Goal: Information Seeking & Learning: Learn about a topic

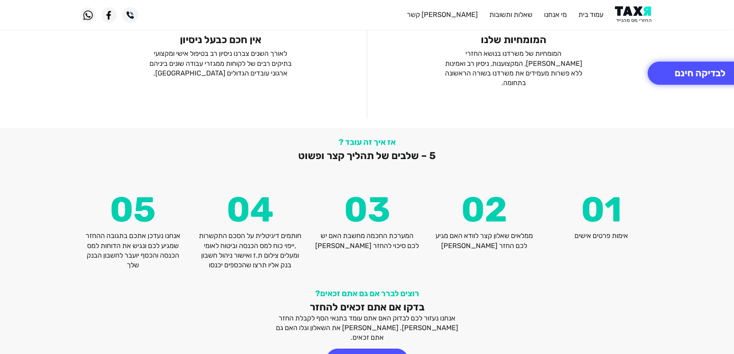
scroll to position [1009, 0]
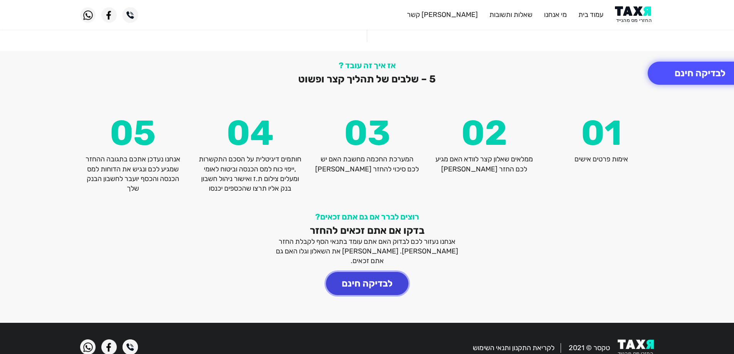
click at [372, 272] on button "לבדיקה חינם" at bounding box center [367, 283] width 82 height 23
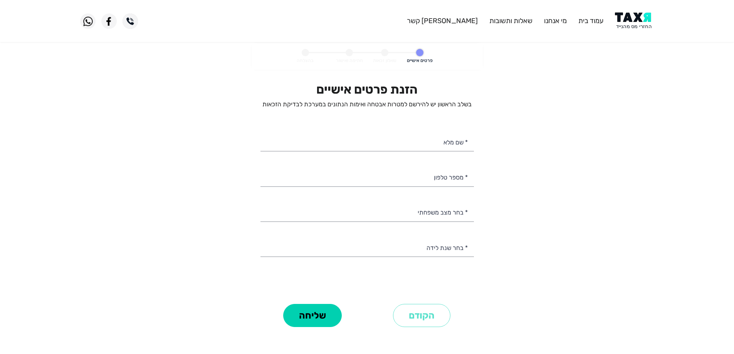
select select
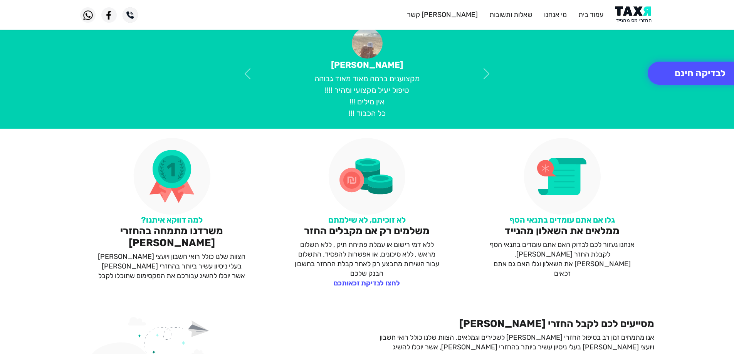
scroll to position [347, 0]
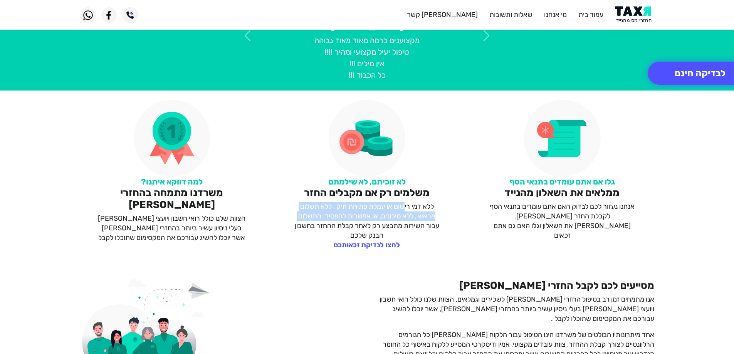
drag, startPoint x: 404, startPoint y: 205, endPoint x: 296, endPoint y: 220, distance: 108.9
click at [296, 220] on p "ללא דמי רישום או עמלת פתיחת תיק , ללא תשלום מראש , ללא סיכונים, או אפשרות להפסי…" at bounding box center [367, 221] width 148 height 39
click at [364, 220] on p "ללא דמי רישום או עמלת פתיחת תיק , ללא תשלום מראש , ללא סיכונים, או אפשרות להפסי…" at bounding box center [367, 221] width 148 height 39
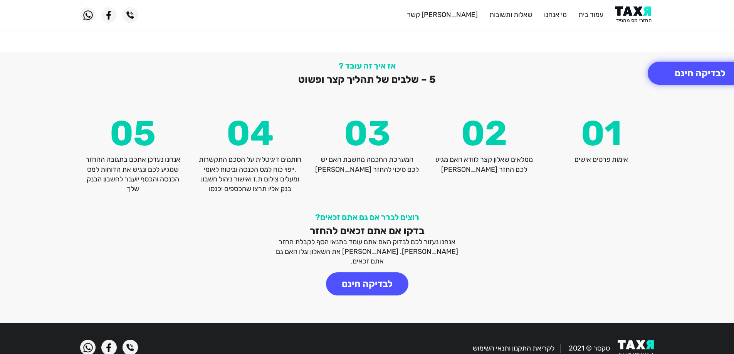
scroll to position [1009, 0]
drag, startPoint x: 579, startPoint y: 150, endPoint x: 572, endPoint y: 150, distance: 6.9
click at [572, 154] on p "אימות פרטים אישים" at bounding box center [601, 159] width 106 height 10
drag, startPoint x: 516, startPoint y: 149, endPoint x: 443, endPoint y: 159, distance: 73.5
click at [443, 159] on p "ממלאים שאלון קצר לוודא האם מגיע לכם החזר [PERSON_NAME]" at bounding box center [484, 163] width 106 height 19
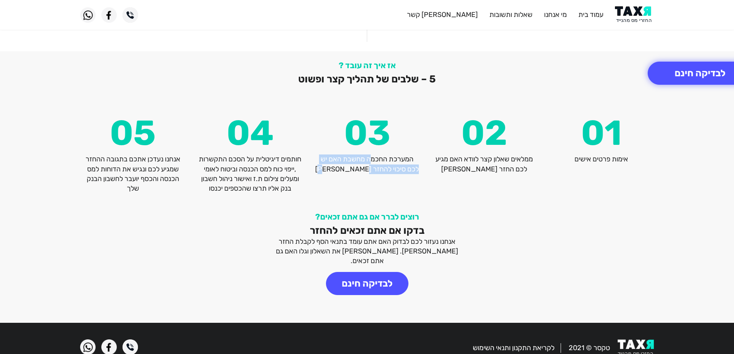
drag, startPoint x: 370, startPoint y: 151, endPoint x: 337, endPoint y: 159, distance: 33.3
click at [337, 159] on p "המערכת החכמה מחשבת האם יש לכם סיכוי להחזר [PERSON_NAME]" at bounding box center [367, 163] width 106 height 19
click at [360, 163] on p "המערכת החכמה מחשבת האם יש לכם סיכוי להחזר [PERSON_NAME]" at bounding box center [367, 163] width 106 height 19
drag, startPoint x: 287, startPoint y: 148, endPoint x: 199, endPoint y: 179, distance: 93.9
click at [199, 179] on p "חותמים דיגיטלית על הסכם התקשרות ,ייפוי כוח למס הכנסה וביטוח לאומי ומעלים צילום …" at bounding box center [250, 173] width 106 height 39
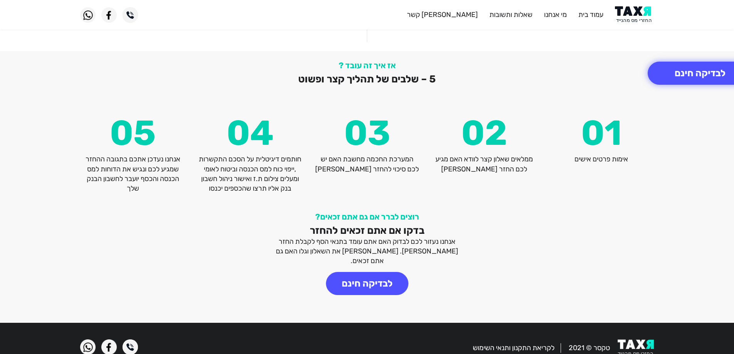
click at [234, 168] on p "חותמים דיגיטלית על הסכם התקשרות ,ייפוי כוח למס הכנסה וביטוח לאומי ומעלים צילום …" at bounding box center [250, 173] width 106 height 39
drag, startPoint x: 261, startPoint y: 158, endPoint x: 198, endPoint y: 181, distance: 66.6
click at [198, 181] on p "חותמים דיגיטלית על הסכם התקשרות ,ייפוי כוח למס הכנסה וביטוח לאומי ומעלים צילום …" at bounding box center [250, 173] width 106 height 39
click at [237, 181] on p "חותמים דיגיטלית על הסכם התקשרות ,ייפוי כוח למס הכנסה וביטוח לאומי ומעלים צילום …" at bounding box center [250, 173] width 106 height 39
drag, startPoint x: 299, startPoint y: 169, endPoint x: 203, endPoint y: 181, distance: 97.0
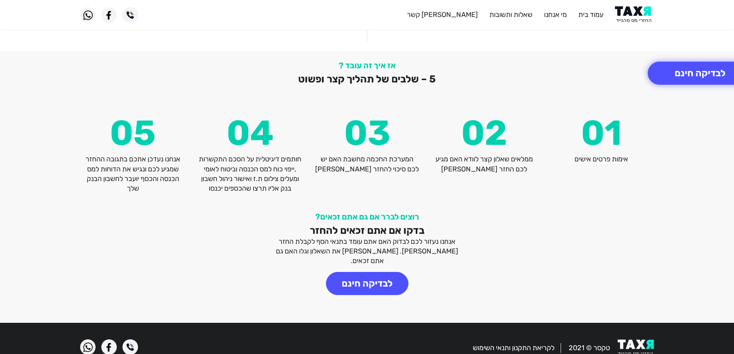
click at [203, 181] on p "חותמים דיגיטלית על הסכם התקשרות ,ייפוי כוח למס הכנסה וביטוח לאומי ומעלים צילום …" at bounding box center [250, 173] width 106 height 39
click at [238, 181] on p "חותמים דיגיטלית על הסכם התקשרות ,ייפוי כוח למס הכנסה וביטוח לאומי ומעלים צילום …" at bounding box center [250, 173] width 106 height 39
drag, startPoint x: 270, startPoint y: 169, endPoint x: 199, endPoint y: 180, distance: 72.2
click at [199, 180] on p "חותמים דיגיטלית על הסכם התקשרות ,ייפוי כוח למס הכנסה וביטוח לאומי ומעלים צילום …" at bounding box center [250, 173] width 106 height 39
click at [262, 179] on p "חותמים דיגיטלית על הסכם התקשרות ,ייפוי כוח למס הכנסה וביטוח לאומי ומעלים צילום …" at bounding box center [250, 173] width 106 height 39
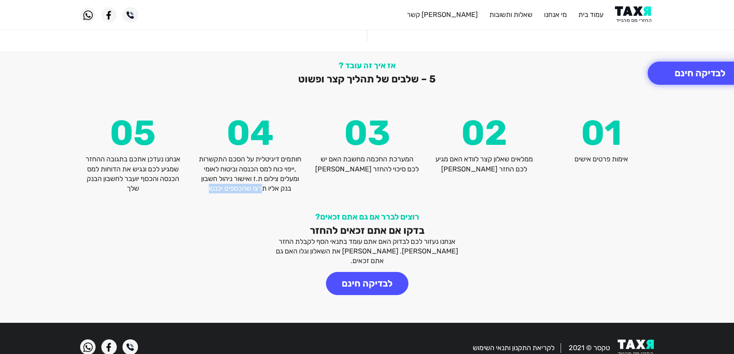
drag, startPoint x: 265, startPoint y: 179, endPoint x: 211, endPoint y: 178, distance: 53.9
click at [211, 178] on p "חותמים דיגיטלית על הסכם התקשרות ,ייפוי כוח למס הכנסה וביטוח לאומי ומעלים צילום …" at bounding box center [250, 173] width 106 height 39
click at [223, 180] on p "חותמים דיגיטלית על הסכם התקשרות ,ייפוי כוח למס הכנסה וביטוח לאומי ומעלים צילום …" at bounding box center [250, 173] width 106 height 39
drag, startPoint x: 142, startPoint y: 153, endPoint x: 89, endPoint y: 178, distance: 59.3
click at [89, 178] on p "אנחנו נעדכן אתכם בתגובה ההחזר שמגיע לכם ונגיש את הדוחות למס הכנסה והכסף יועבר ל…" at bounding box center [133, 173] width 106 height 39
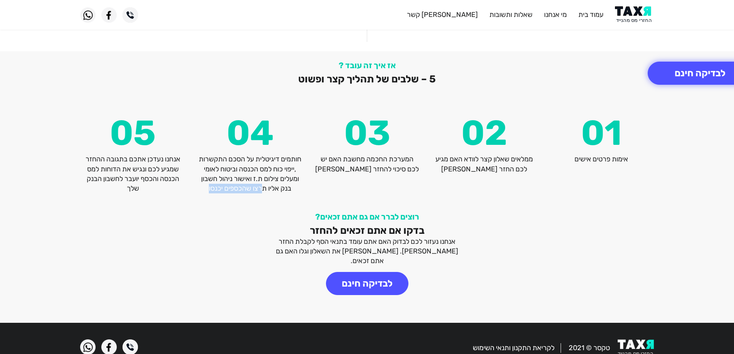
click at [124, 180] on p "אנחנו נעדכן אתכם בתגובה ההחזר שמגיע לכם ונגיש את הדוחות למס הכנסה והכסף יועבר ל…" at bounding box center [133, 173] width 106 height 39
drag, startPoint x: 140, startPoint y: 166, endPoint x: 88, endPoint y: 175, distance: 52.8
click at [88, 175] on p "אנחנו נעדכן אתכם בתגובה ההחזר שמגיע לכם ונגיש את הדוחות למס הכנסה והכסף יועבר ל…" at bounding box center [133, 173] width 106 height 39
click at [127, 176] on p "אנחנו נעדכן אתכם בתגובה ההחזר שמגיע לכם ונגיש את הדוחות למס הכנסה והכסף יועבר ל…" at bounding box center [133, 173] width 106 height 39
drag, startPoint x: 301, startPoint y: 149, endPoint x: 202, endPoint y: 179, distance: 103.3
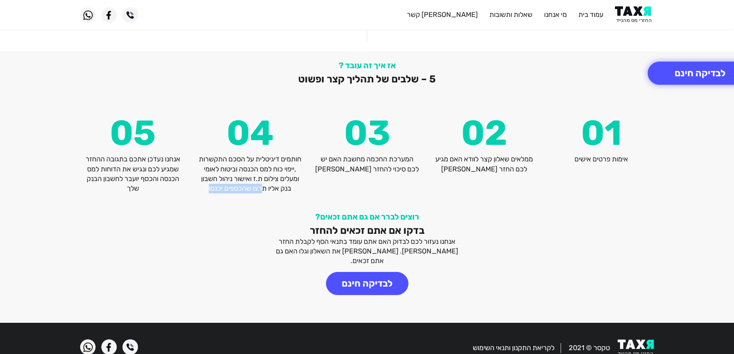
click at [202, 179] on p "חותמים דיגיטלית על הסכם התקשרות ,ייפוי כוח למס הכנסה וביטוח לאומי ומעלים צילום …" at bounding box center [250, 173] width 106 height 39
click at [256, 177] on p "חותמים דיגיטלית על הסכם התקשרות ,ייפוי כוח למס הכנסה וביטוח לאומי ומעלים צילום …" at bounding box center [250, 173] width 106 height 39
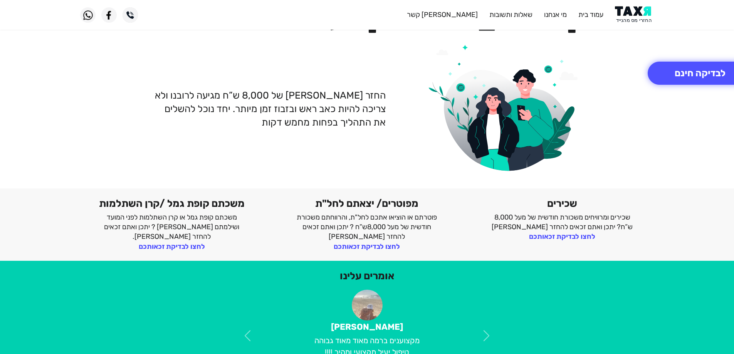
scroll to position [0, 0]
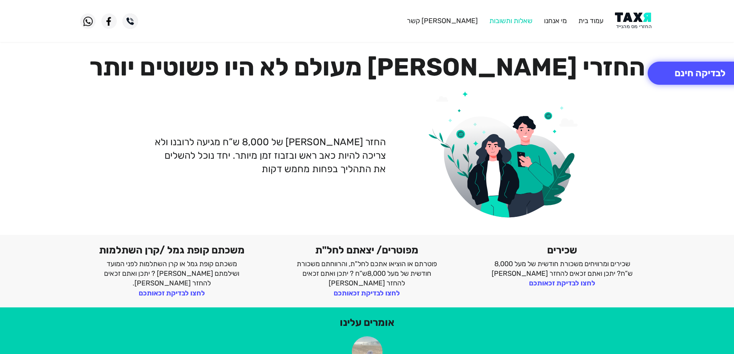
click at [502, 22] on link "שאלות ותשובות" at bounding box center [510, 21] width 43 height 8
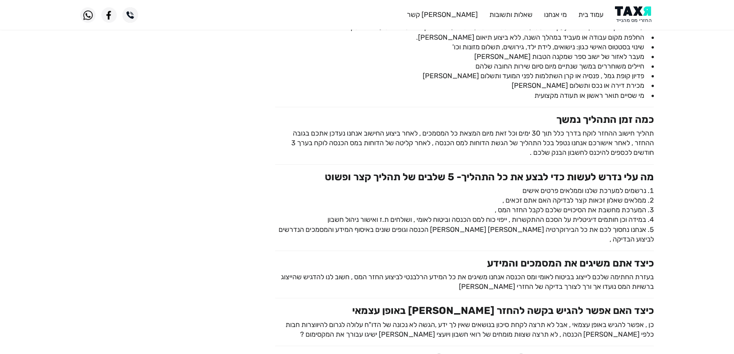
scroll to position [385, 0]
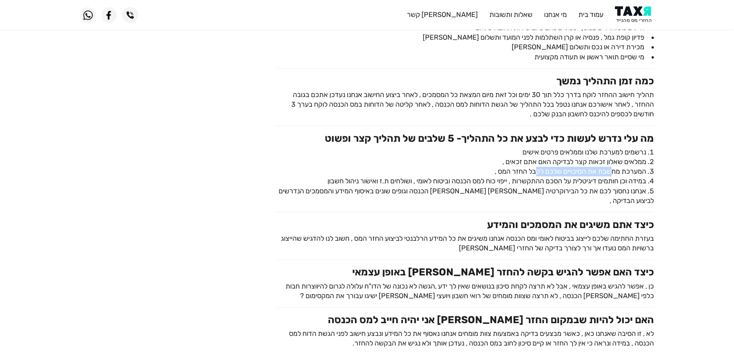
drag, startPoint x: 600, startPoint y: 163, endPoint x: 528, endPoint y: 163, distance: 72.0
click at [530, 167] on li "המערכת מחשבת את הסיכויים שלכם לקבל החזר המס ," at bounding box center [464, 172] width 379 height 10
click at [522, 167] on li "המערכת מחשבת את הסיכויים שלכם לקבל החזר המס ," at bounding box center [464, 172] width 379 height 10
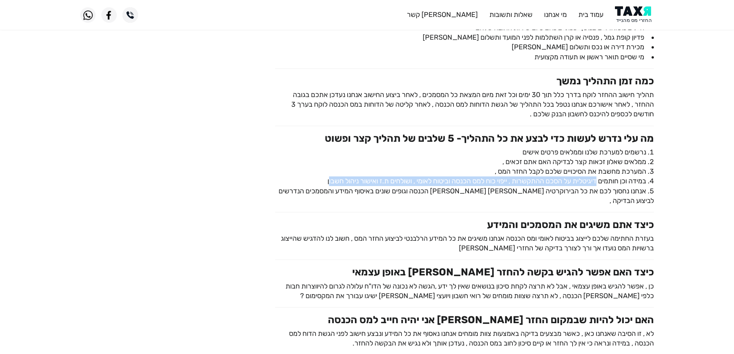
drag, startPoint x: 594, startPoint y: 172, endPoint x: 320, endPoint y: 172, distance: 274.6
click at [320, 176] on li "במידה וכן חותמים דיגיטלית על הסכם ההתקשרות , ייפוי כוח למס הכנסה וביטוח לאומי ,…" at bounding box center [464, 181] width 379 height 10
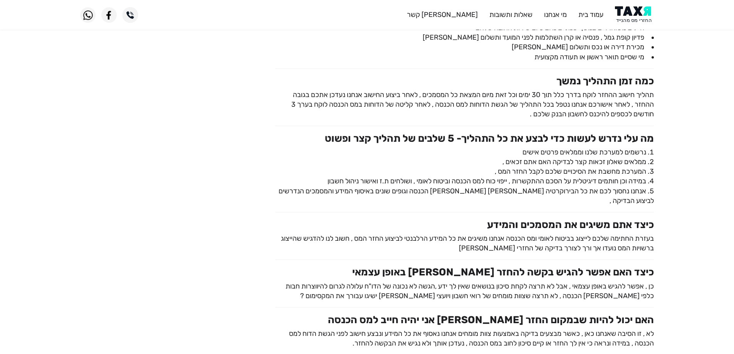
click at [626, 186] on li "אנחנו נחסוך לכם את כל הבירוקרטיה מול מס הכנסה וגופים שונים באיסוף המידע והמסמכי…" at bounding box center [464, 195] width 379 height 19
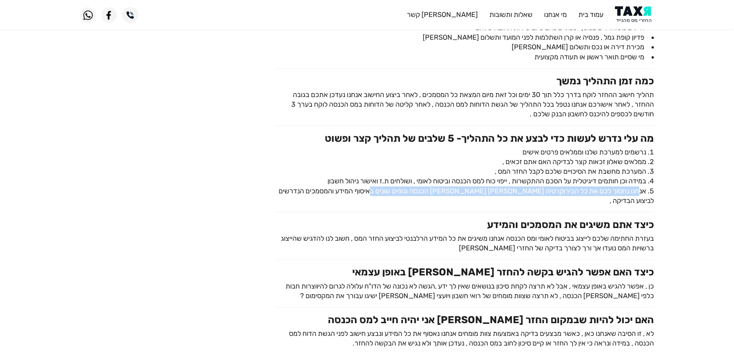
drag, startPoint x: 638, startPoint y: 182, endPoint x: 391, endPoint y: 181, distance: 246.8
click at [391, 186] on li "אנחנו נחסוך לכם את כל הבירוקרטיה מול מס הכנסה וגופים שונים באיסוף המידע והמסמכי…" at bounding box center [464, 195] width 379 height 19
drag, startPoint x: 578, startPoint y: 182, endPoint x: 474, endPoint y: 182, distance: 103.6
click at [484, 186] on li "אנחנו נחסוך לכם את כל הבירוקרטיה מול מס הכנסה וגופים שונים באיסוף המידע והמסמכי…" at bounding box center [464, 195] width 379 height 19
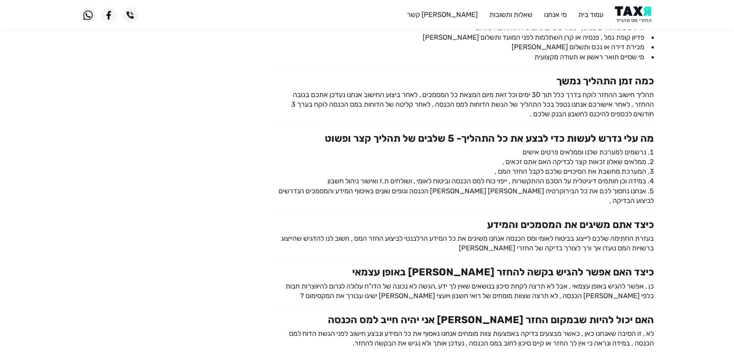
click at [470, 186] on li "אנחנו נחסוך לכם את כל הבירוקרטיה מול מס הכנסה וגופים שונים באיסוף המידע והמסמכי…" at bounding box center [464, 195] width 379 height 19
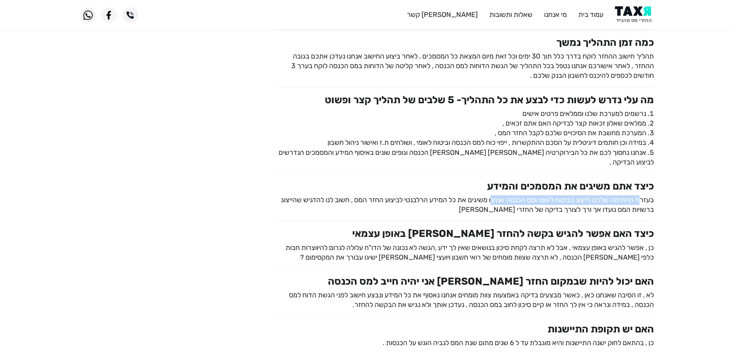
drag, startPoint x: 633, startPoint y: 180, endPoint x: 481, endPoint y: 180, distance: 151.3
click at [484, 195] on p "בעזרת החתימה שלכם לייצוג בביטוח לאומי ומס הכנסה אנחנו משיגים את כל המידע הרלבנט…" at bounding box center [464, 204] width 379 height 19
click at [481, 195] on p "בעזרת החתימה שלכם לייצוג בביטוח לאומי ומס הכנסה אנחנו משיגים את כל המידע הרלבנט…" at bounding box center [464, 204] width 379 height 19
drag, startPoint x: 649, startPoint y: 190, endPoint x: 481, endPoint y: 192, distance: 167.9
click at [481, 195] on p "בעזרת החתימה שלכם לייצוג בביטוח לאומי ומס הכנסה אנחנו משיגים את כל המידע הרלבנט…" at bounding box center [464, 204] width 379 height 19
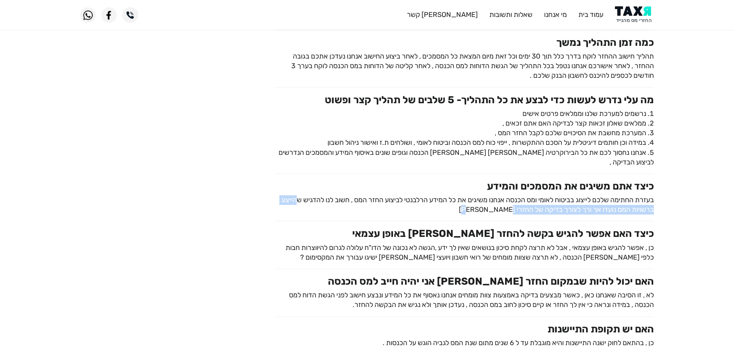
click at [494, 195] on p "בעזרת החתימה שלכם לייצוג בביטוח לאומי ומס הכנסה אנחנו משיגים את כל המידע הרלבנט…" at bounding box center [464, 204] width 379 height 19
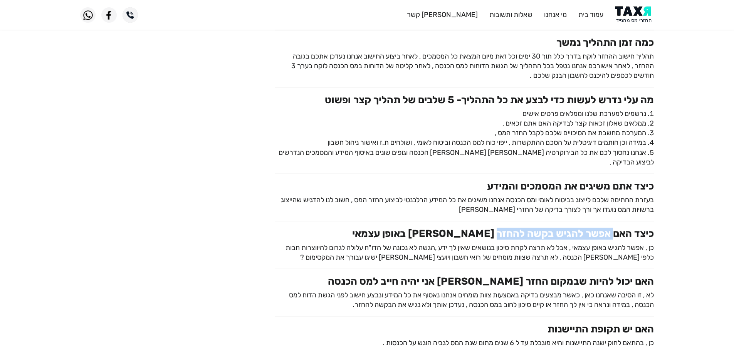
drag, startPoint x: 586, startPoint y: 212, endPoint x: 477, endPoint y: 212, distance: 109.4
click at [493, 228] on h3 "כיצד האם אפשר להגיש בקשה להחזר מס באופן עצמאי" at bounding box center [464, 234] width 379 height 12
click at [476, 228] on h3 "כיצד האם אפשר להגיש בקשה להחזר מס באופן עצמאי" at bounding box center [464, 234] width 379 height 12
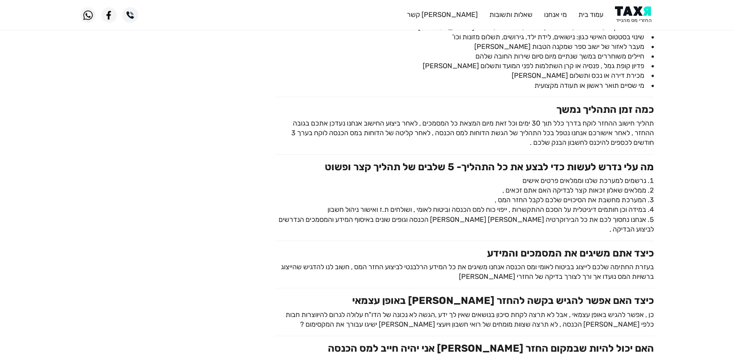
scroll to position [0, 0]
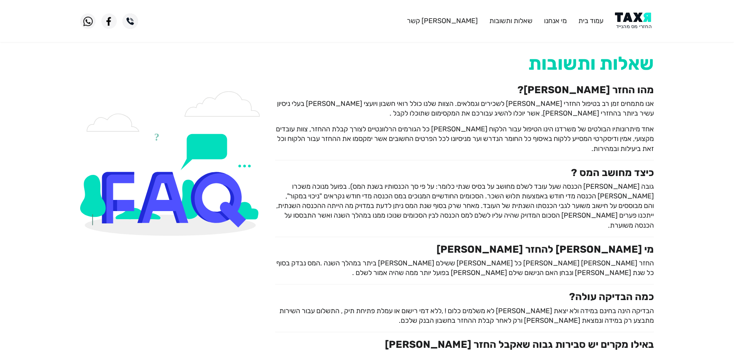
drag, startPoint x: 447, startPoint y: 265, endPoint x: 449, endPoint y: 131, distance: 134.0
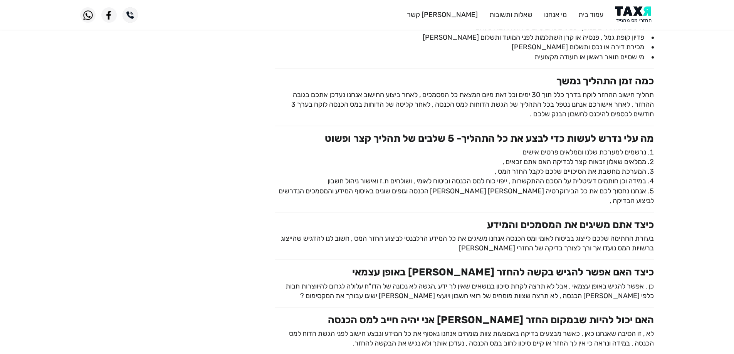
scroll to position [424, 0]
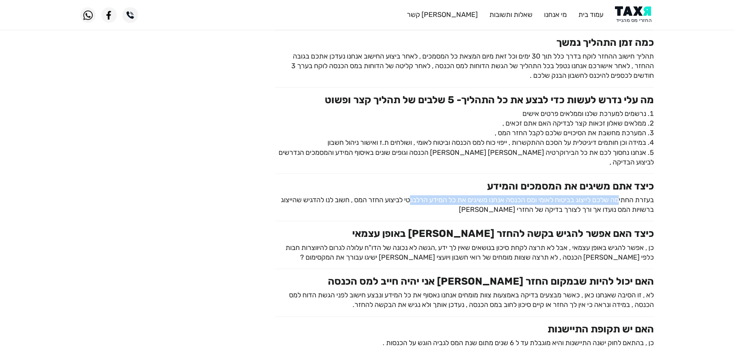
drag, startPoint x: 613, startPoint y: 180, endPoint x: 404, endPoint y: 180, distance: 209.9
click at [404, 195] on p "בעזרת החתימה שלכם לייצוג בביטוח לאומי ומס הכנסה אנחנו משיגים את כל המידע הרלבנט…" at bounding box center [464, 204] width 379 height 19
drag, startPoint x: 438, startPoint y: 182, endPoint x: 365, endPoint y: 182, distance: 72.4
click at [376, 195] on p "בעזרת החתימה שלכם לייצוג בביטוח לאומי ומס הכנסה אנחנו משיגים את כל המידע הרלבנט…" at bounding box center [464, 204] width 379 height 19
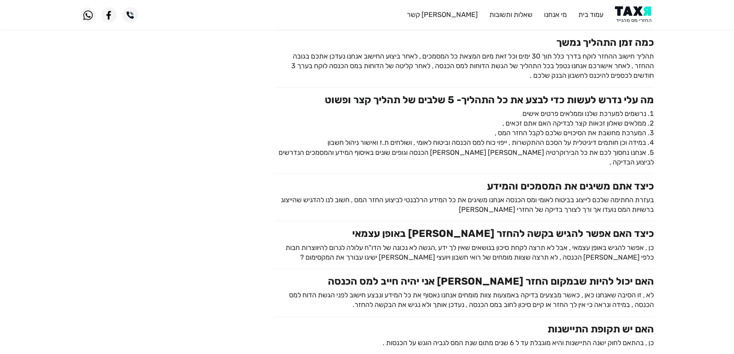
click at [365, 195] on p "בעזרת החתימה שלכם לייצוג בביטוח לאומי ומס הכנסה אנחנו משיגים את כל המידע הרלבנט…" at bounding box center [464, 204] width 379 height 19
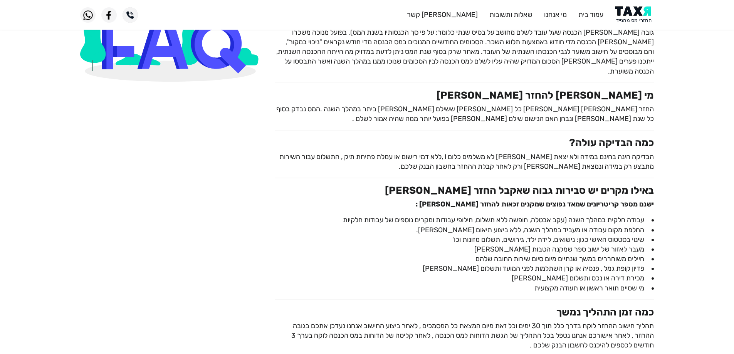
scroll to position [0, 0]
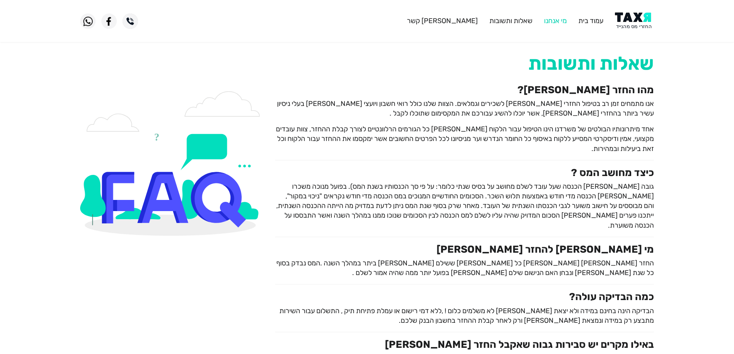
click at [556, 22] on link "מי אנחנו" at bounding box center [555, 21] width 23 height 8
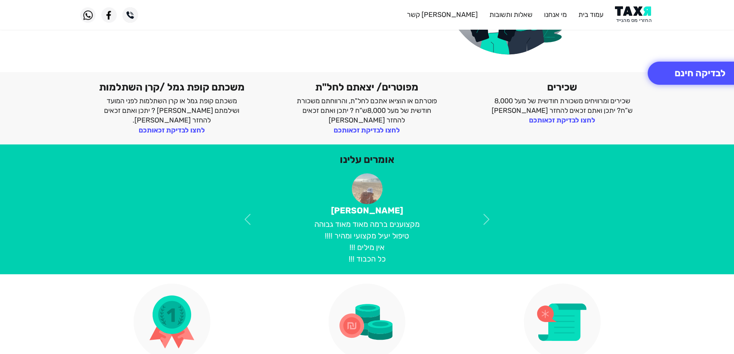
scroll to position [193, 0]
